Goal: Task Accomplishment & Management: Manage account settings

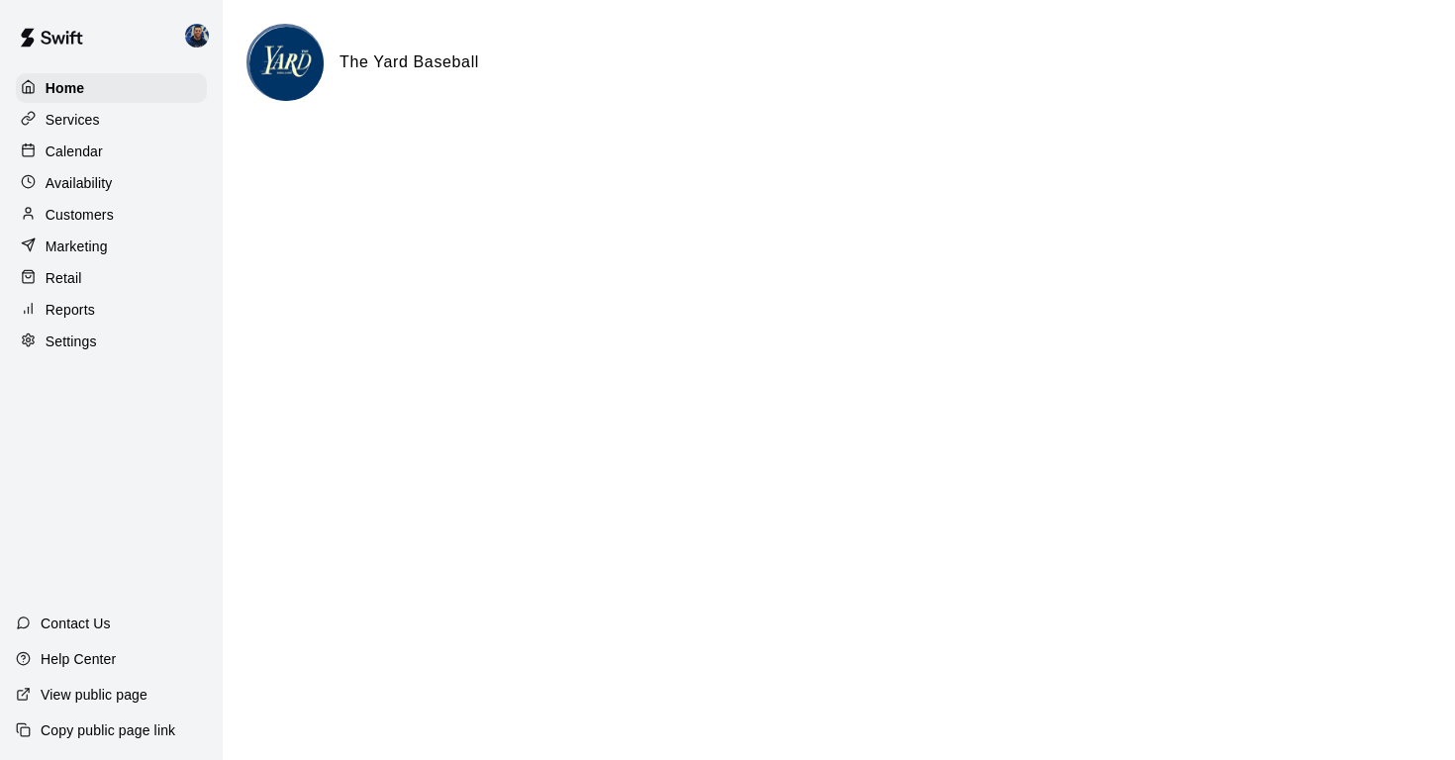
click at [81, 147] on p "Calendar" at bounding box center [74, 151] width 57 height 20
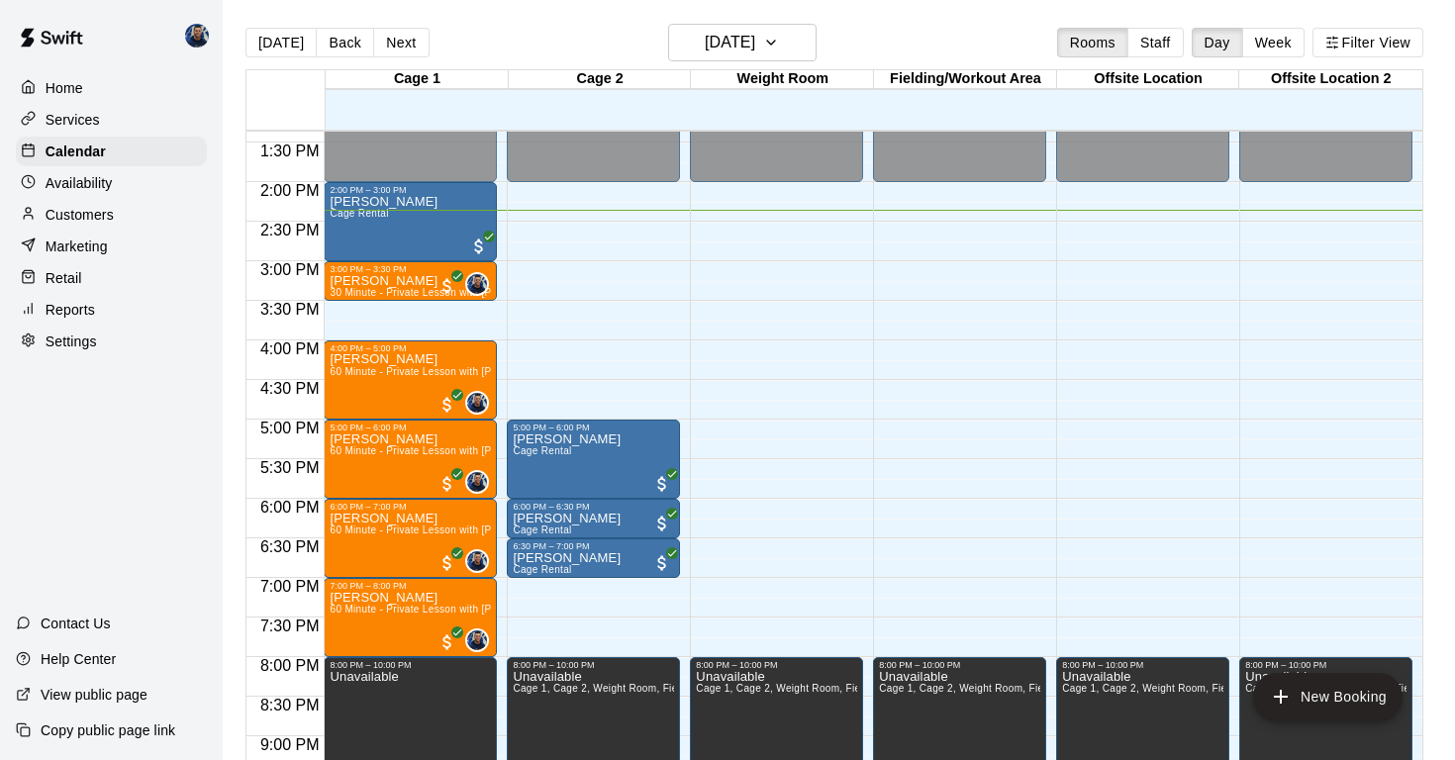
scroll to position [1051, 0]
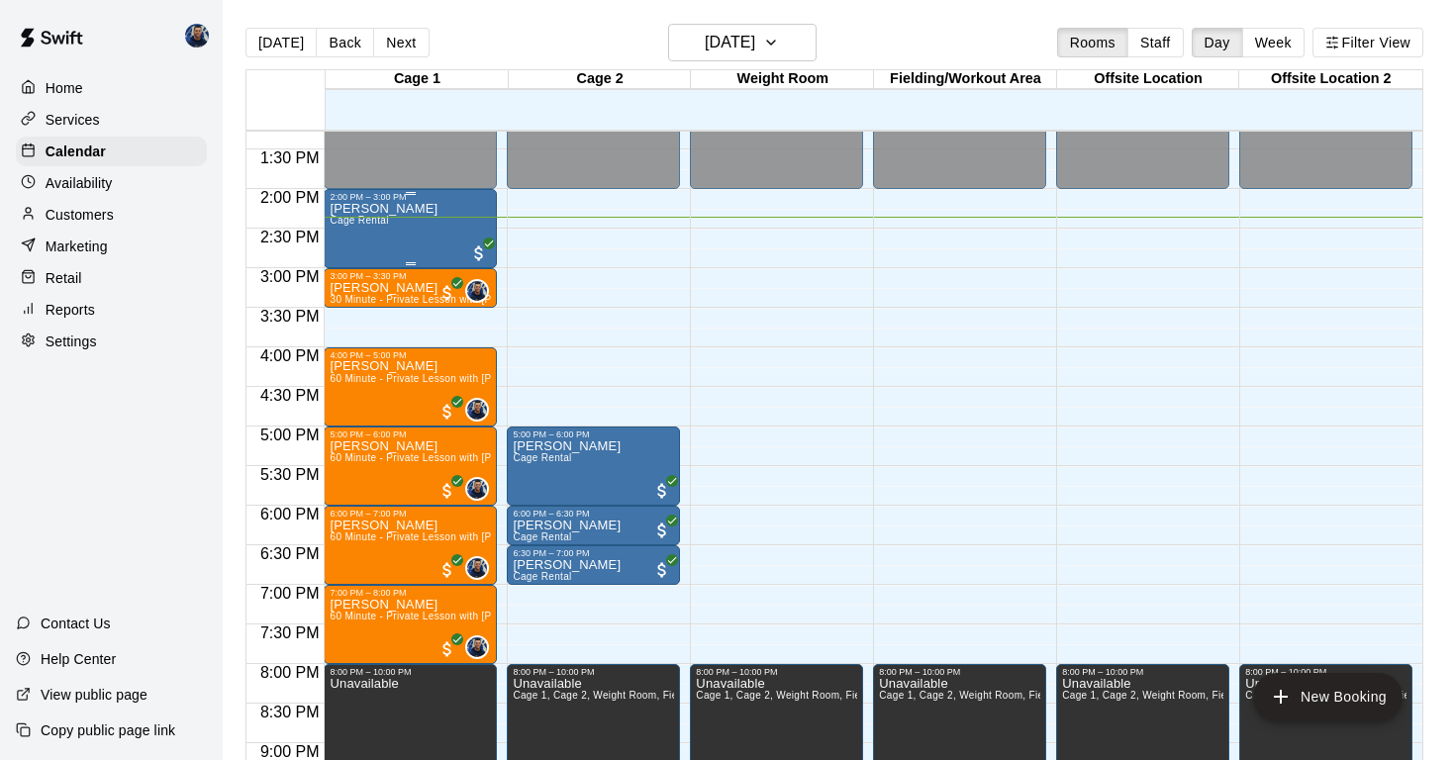
click at [385, 226] on span "Cage Rental" at bounding box center [358, 220] width 58 height 11
click at [63, 191] on div at bounding box center [727, 380] width 1455 height 760
click at [65, 182] on p "Availability" at bounding box center [79, 183] width 67 height 20
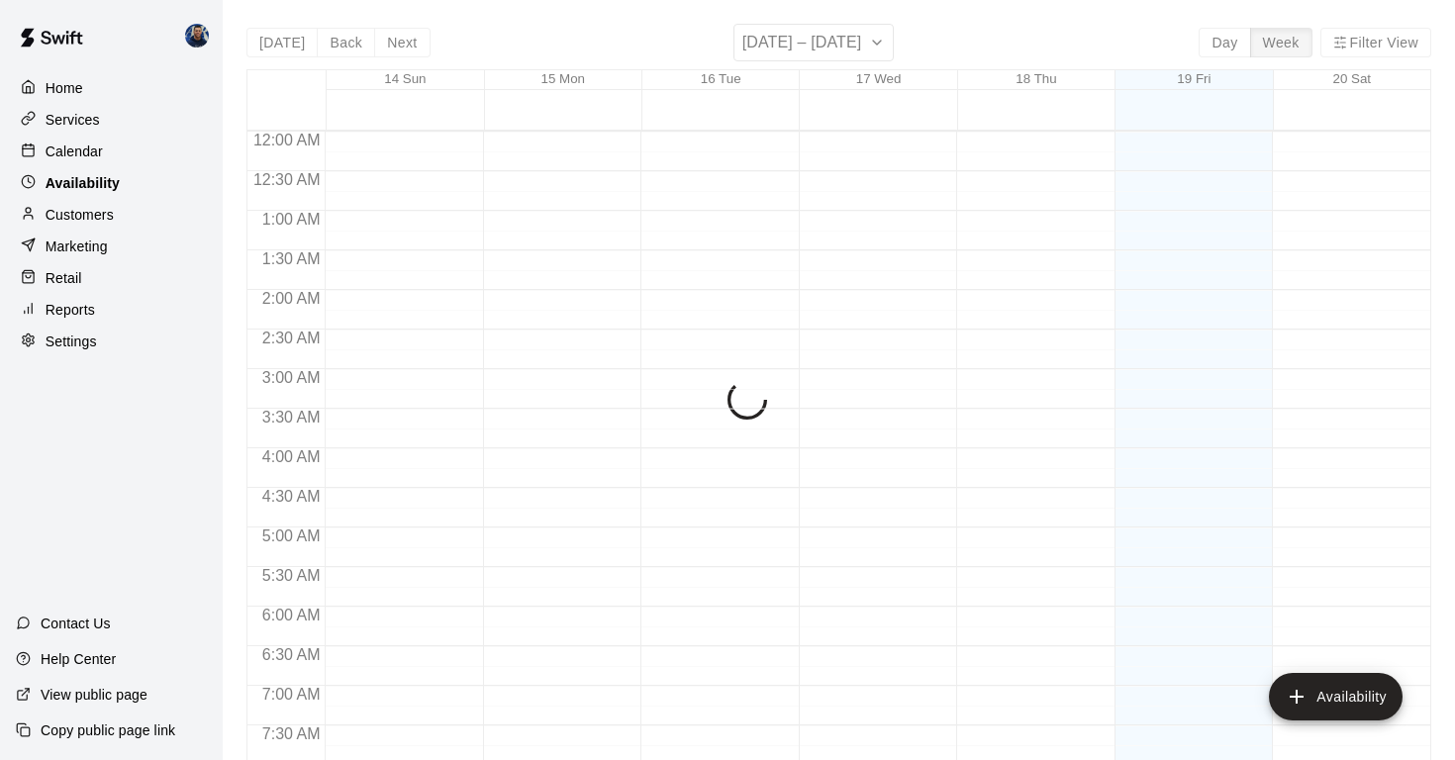
scroll to position [1136, 0]
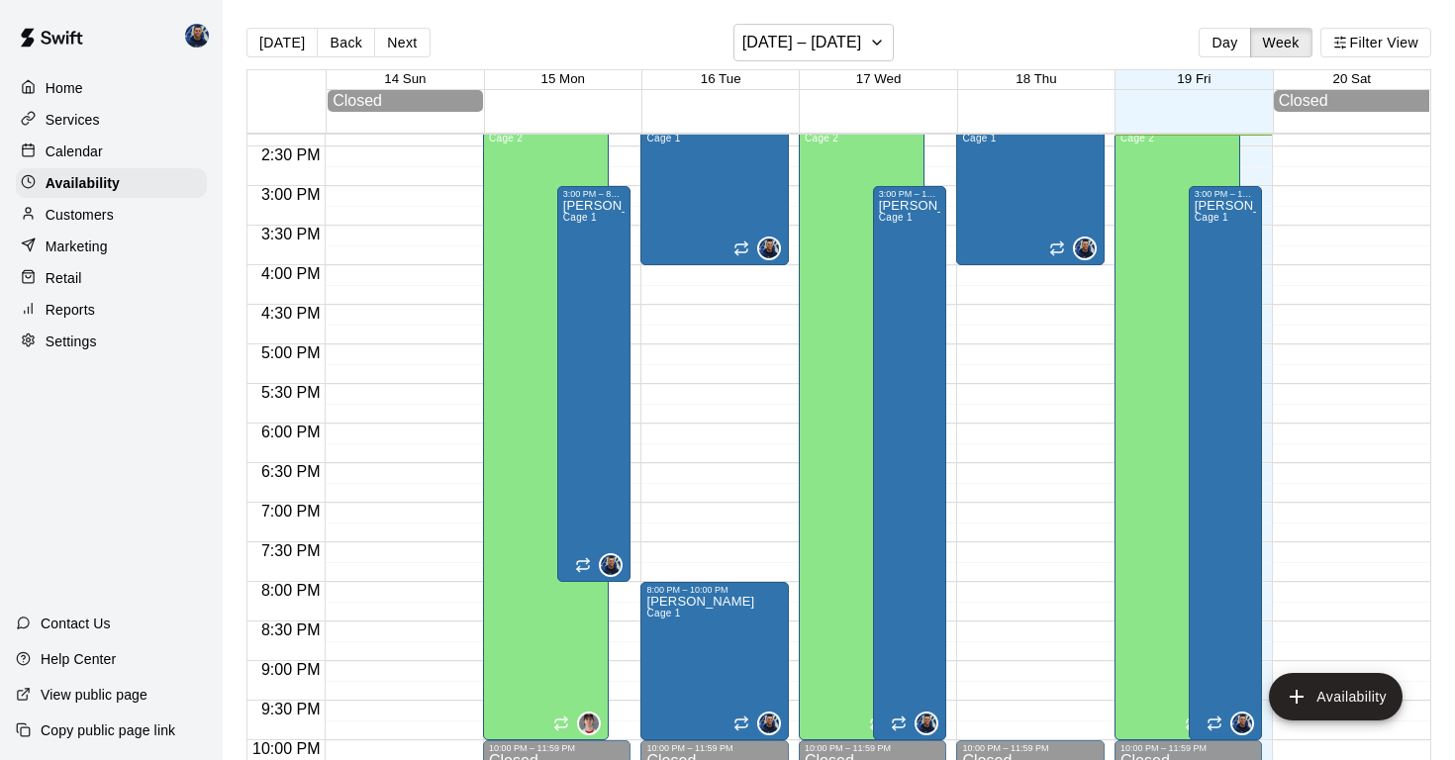
click at [85, 214] on p "Customers" at bounding box center [80, 215] width 68 height 20
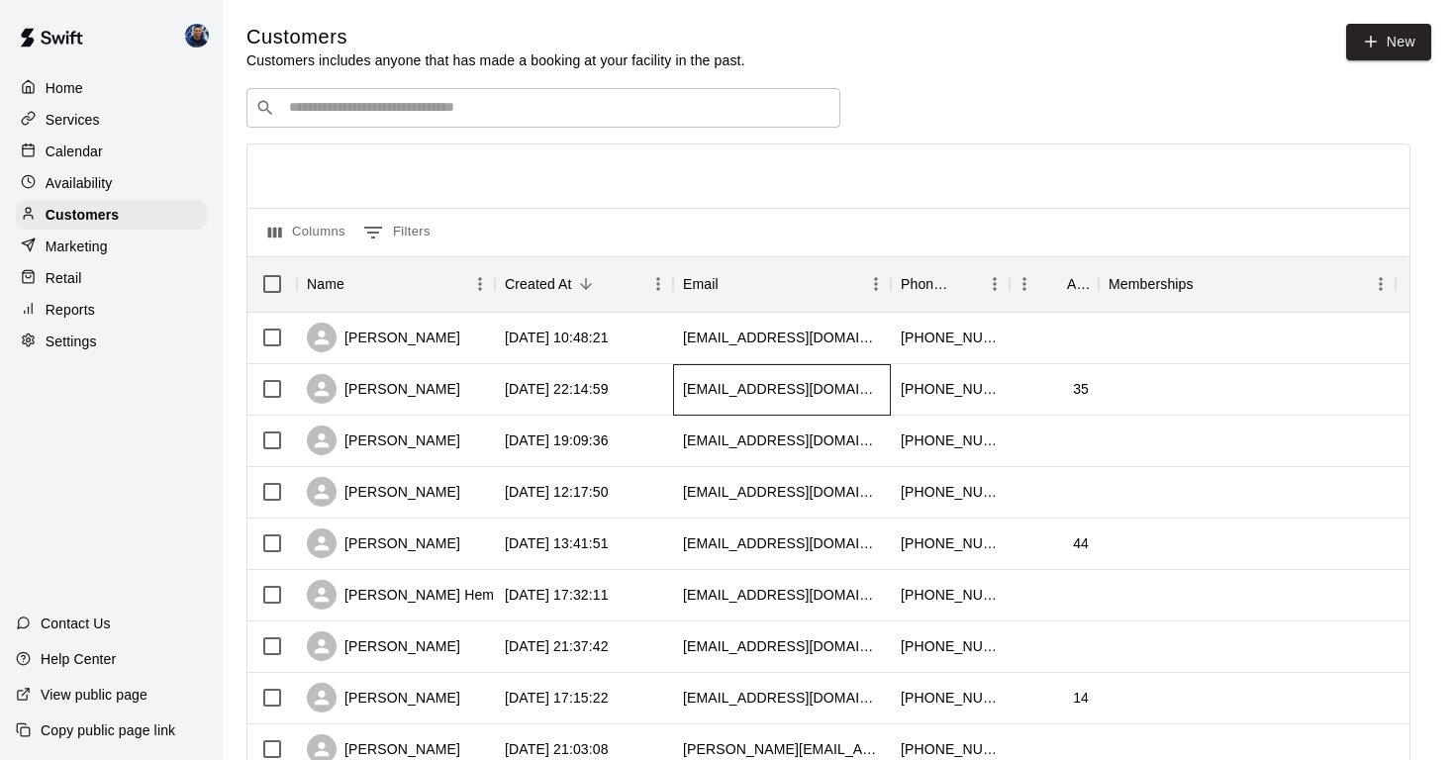
click at [708, 389] on div "[EMAIL_ADDRESS][DOMAIN_NAME]" at bounding box center [782, 389] width 198 height 20
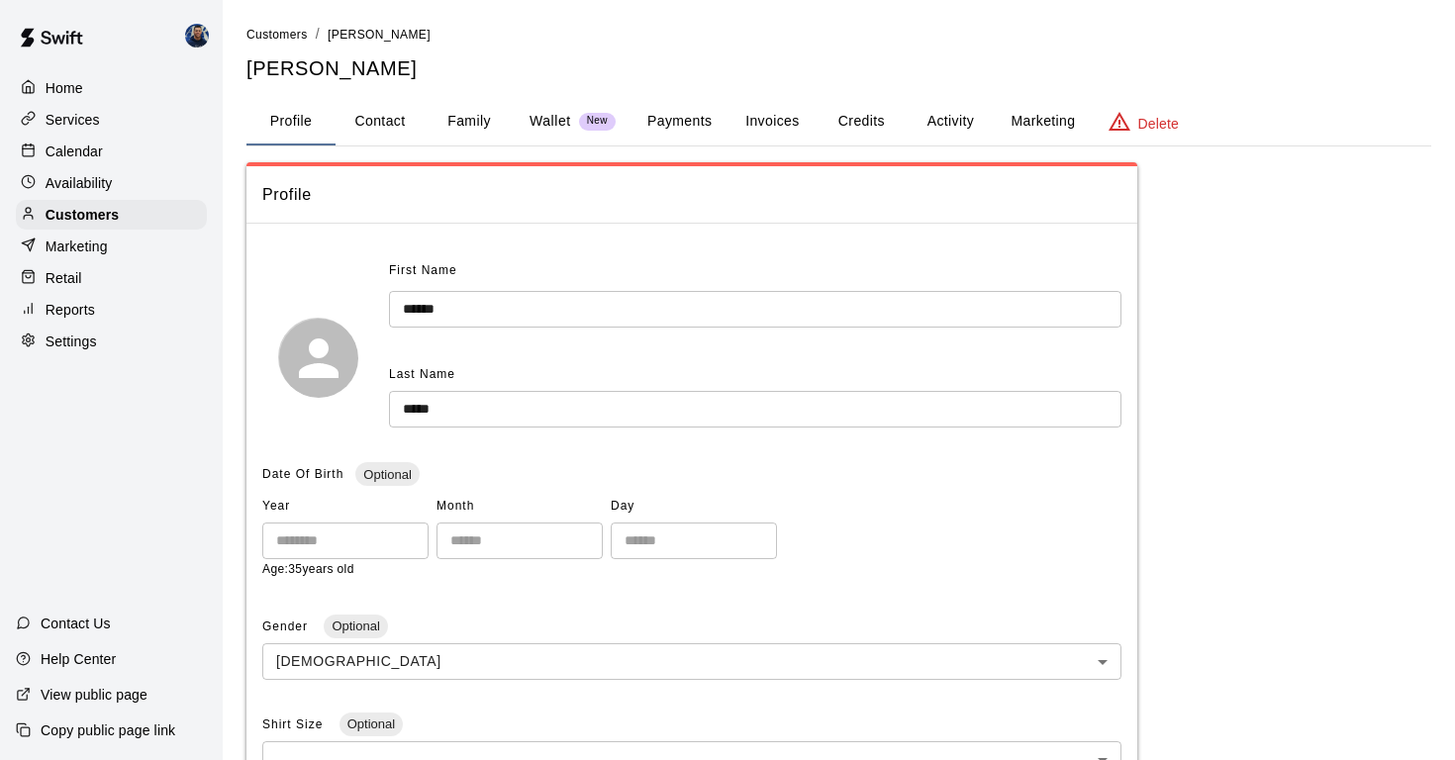
click at [383, 112] on button "Contact" at bounding box center [379, 121] width 89 height 47
select select "**"
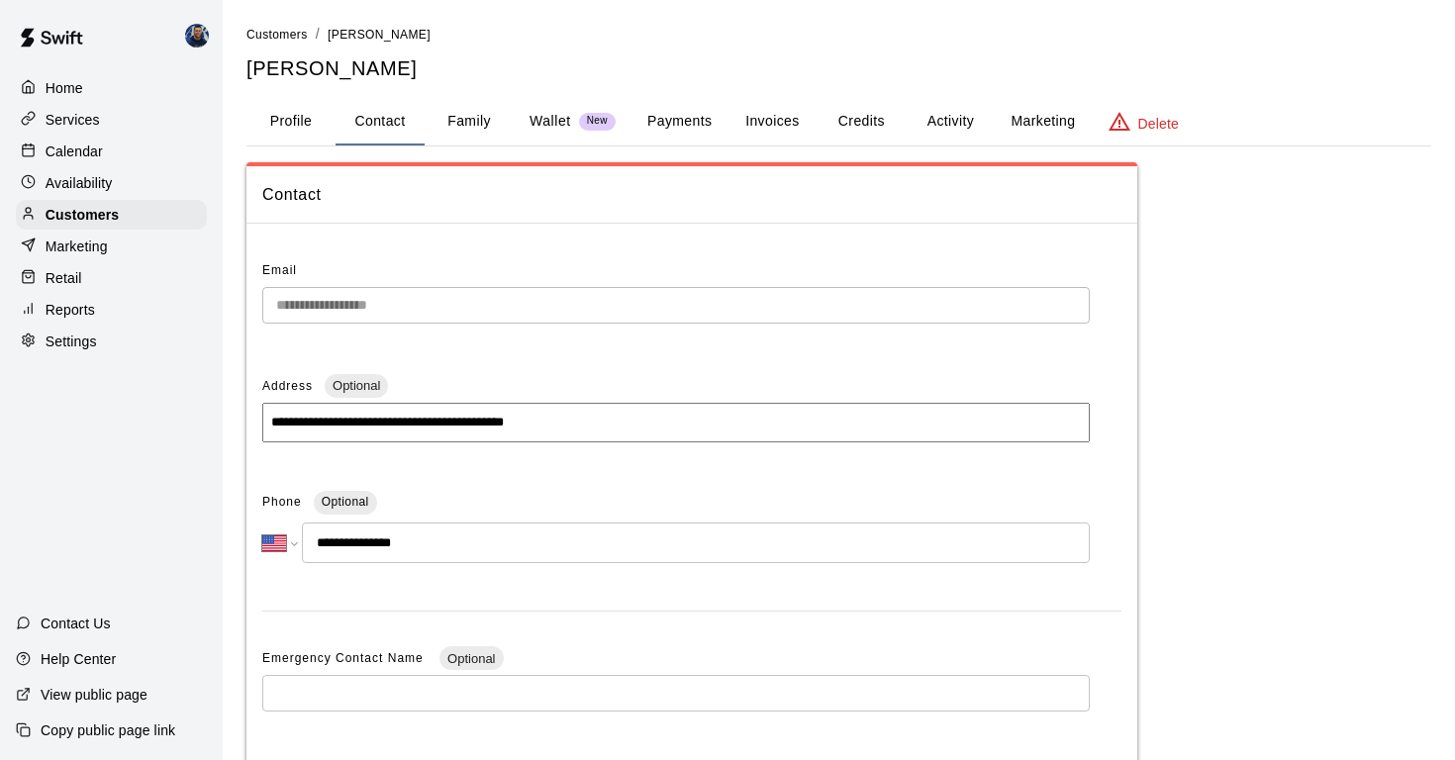
click at [110, 154] on div "Calendar" at bounding box center [111, 152] width 191 height 30
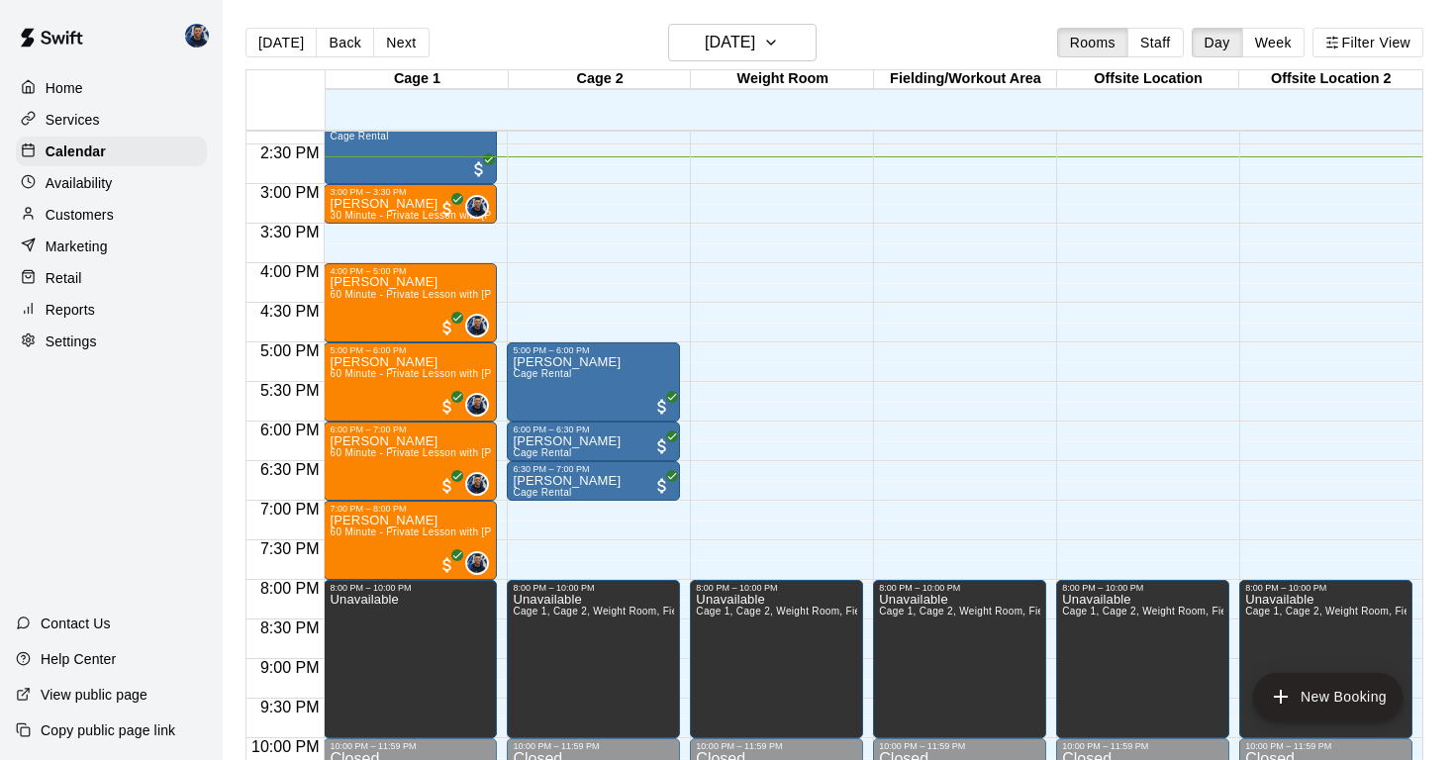
scroll to position [1130, 0]
